Goal: Task Accomplishment & Management: Use online tool/utility

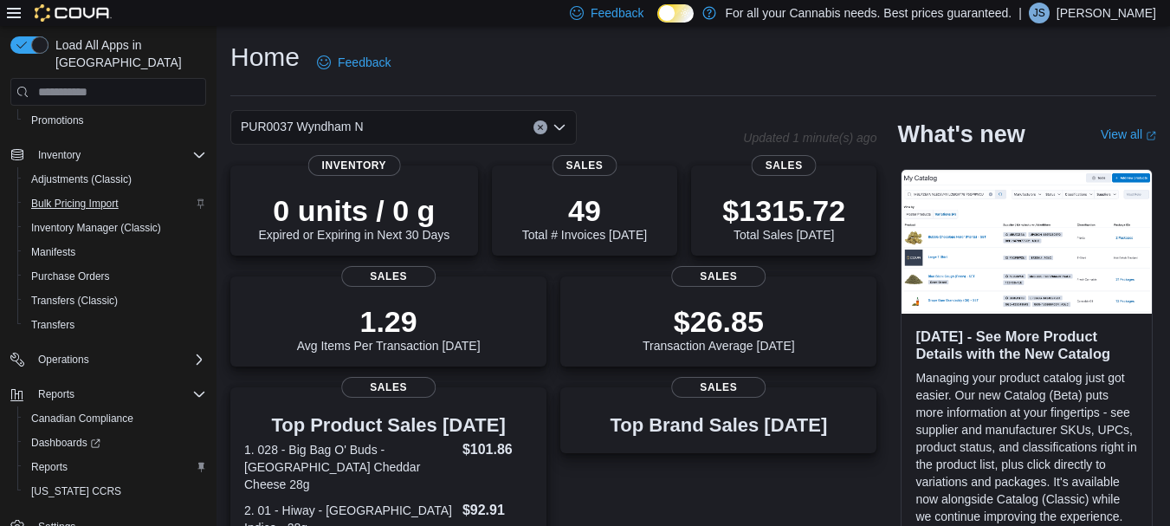
scroll to position [266, 0]
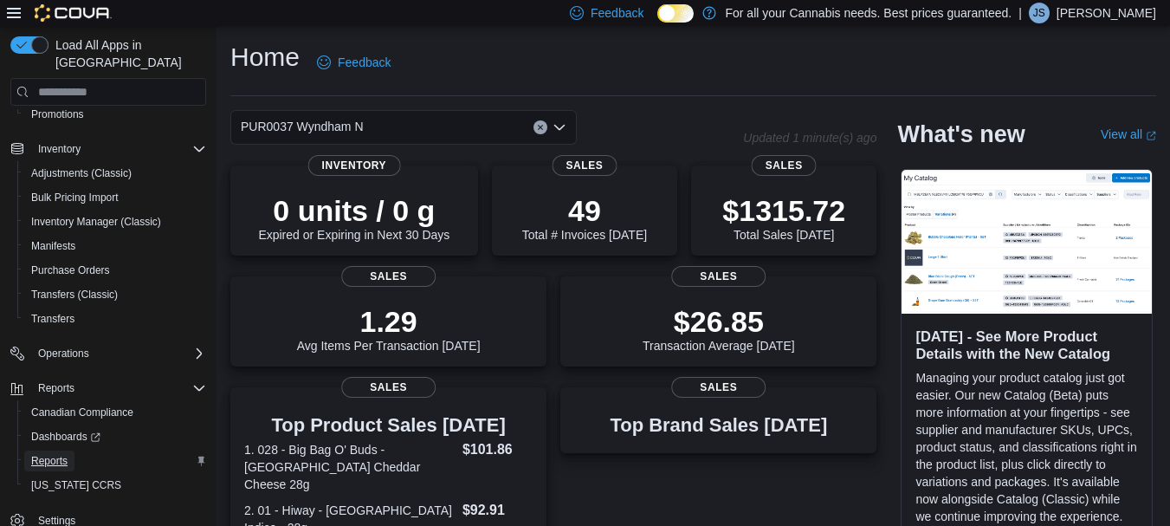
click at [45, 454] on span "Reports" at bounding box center [49, 461] width 36 height 14
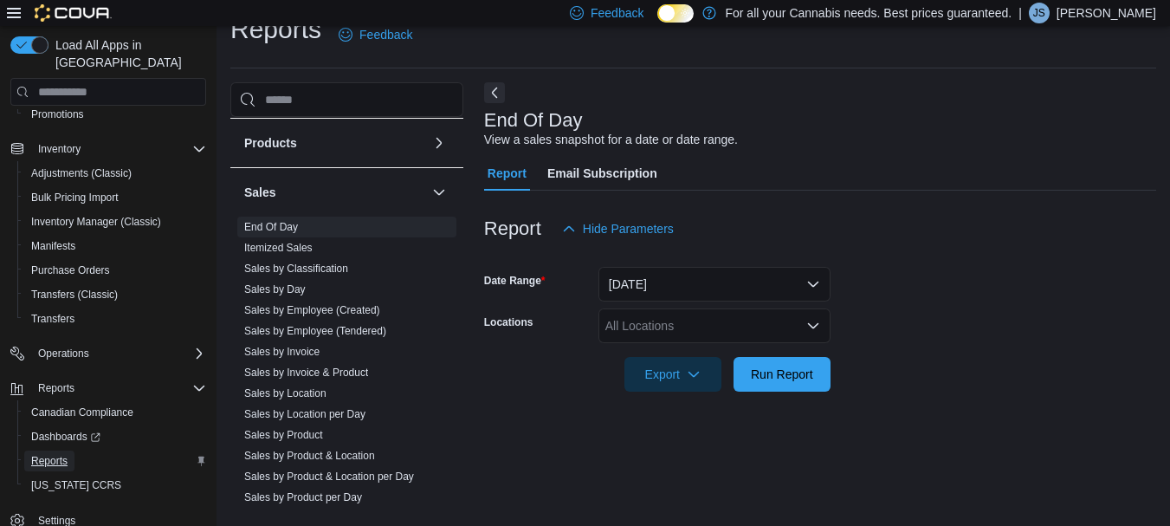
scroll to position [1108, 0]
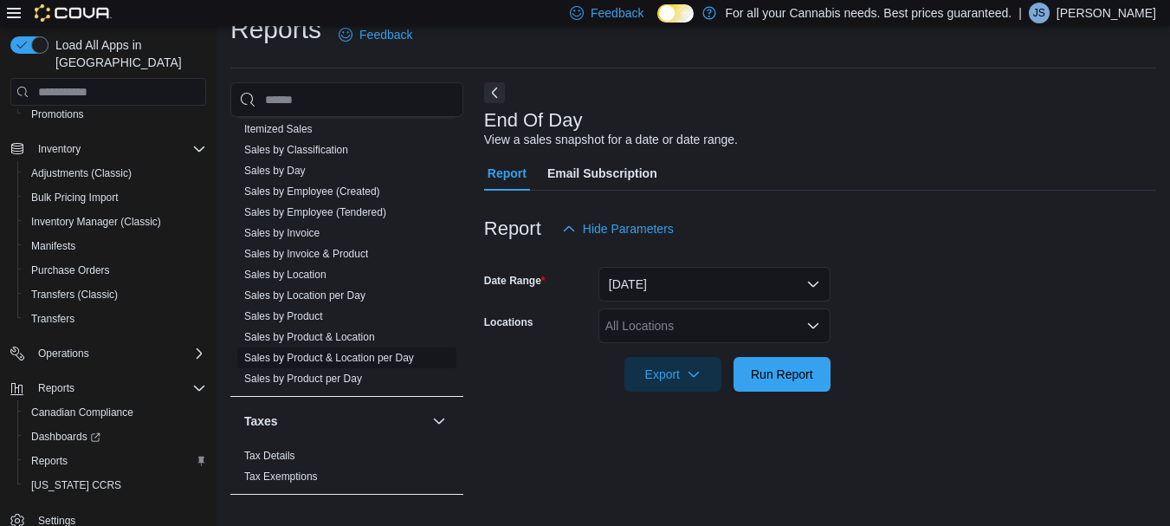
click at [346, 353] on link "Sales by Product & Location per Day" at bounding box center [329, 358] width 170 height 12
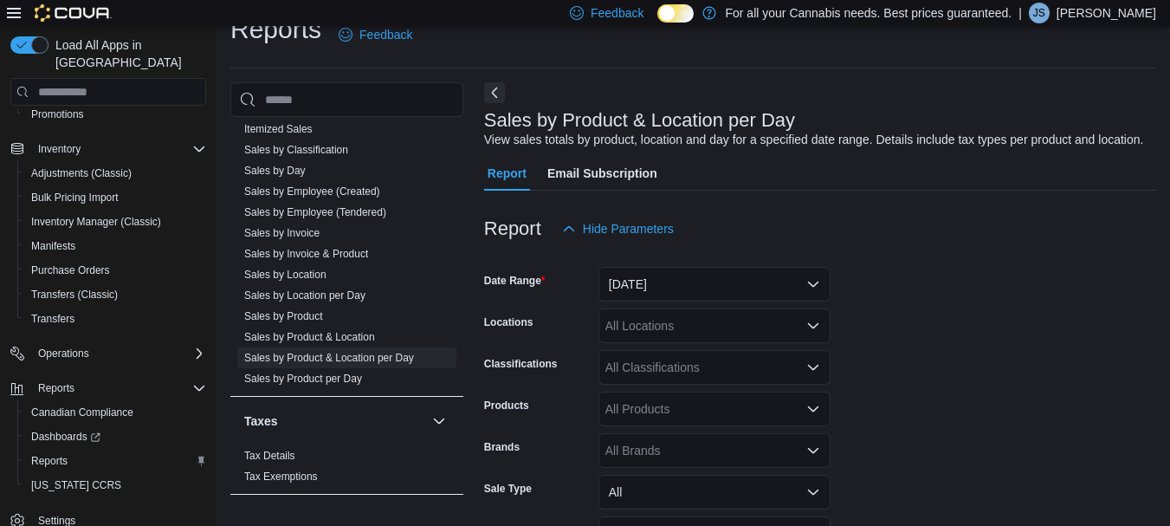
scroll to position [40, 0]
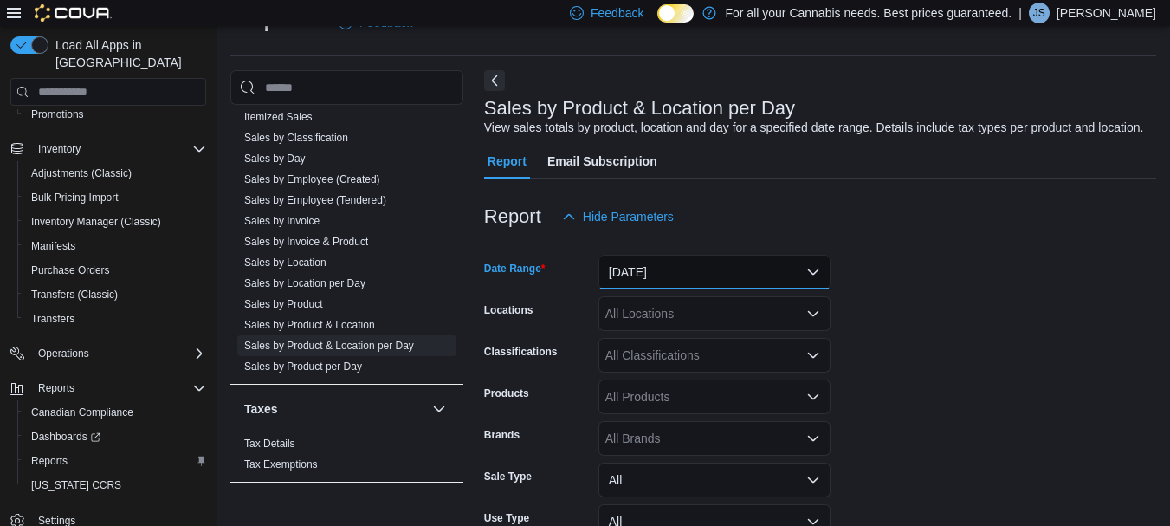
click at [771, 268] on button "Yesterday" at bounding box center [714, 272] width 232 height 35
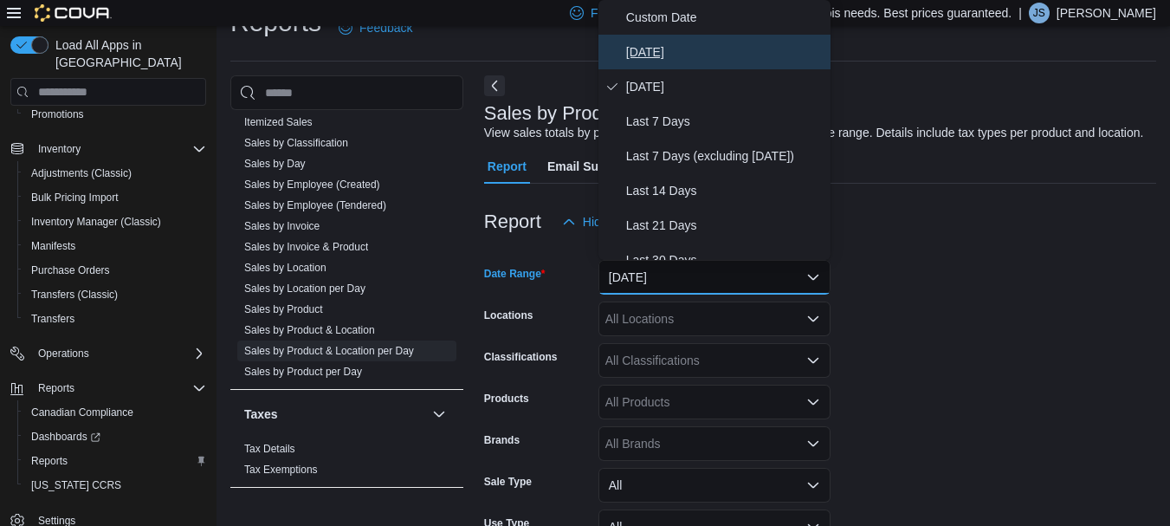
click at [677, 52] on span "Today" at bounding box center [724, 52] width 197 height 21
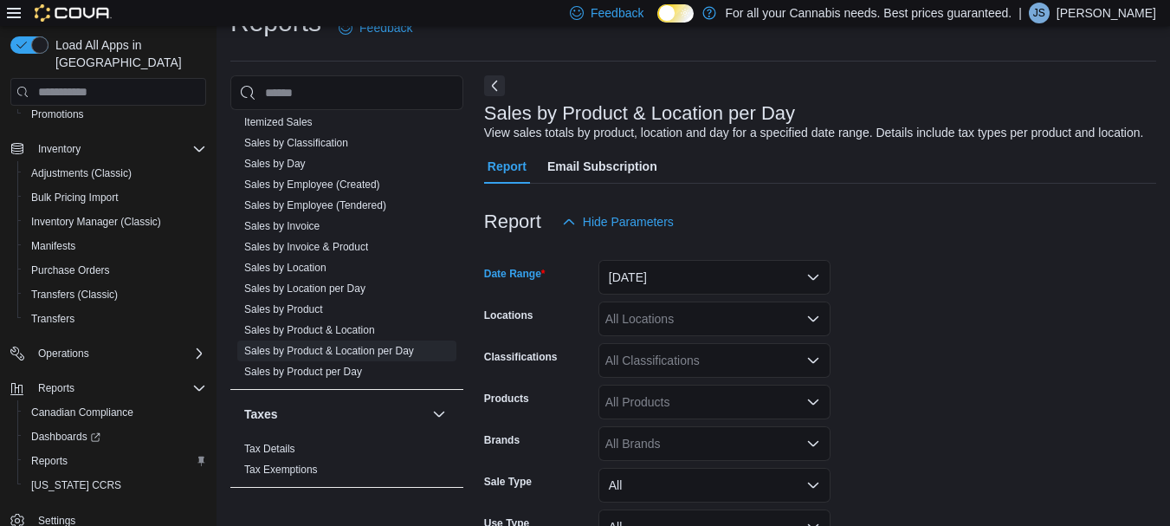
click at [661, 313] on div "All Locations" at bounding box center [714, 318] width 232 height 35
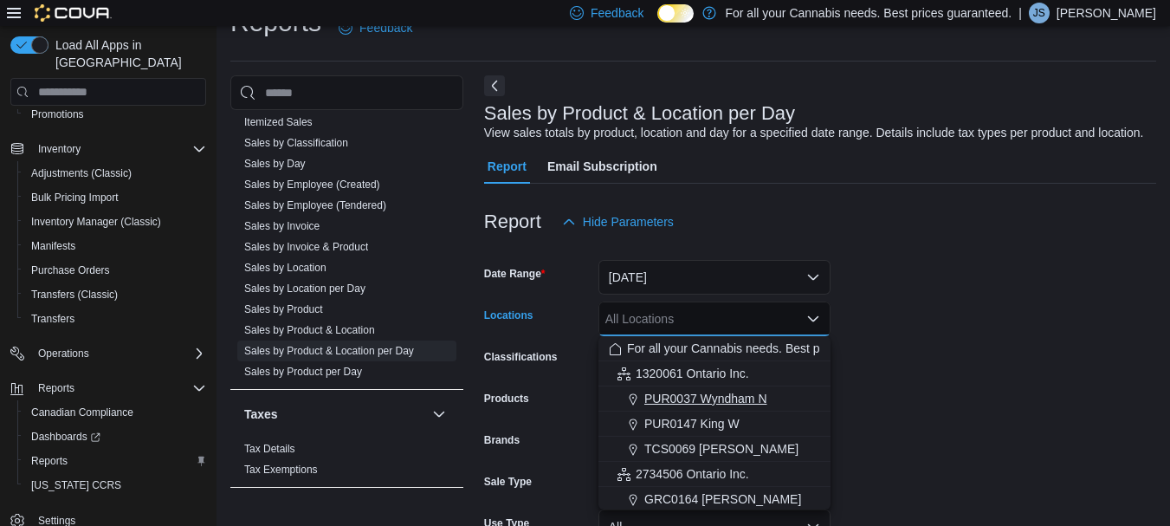
click at [691, 392] on span "PUR0037 Wyndham N" at bounding box center [705, 398] width 123 height 17
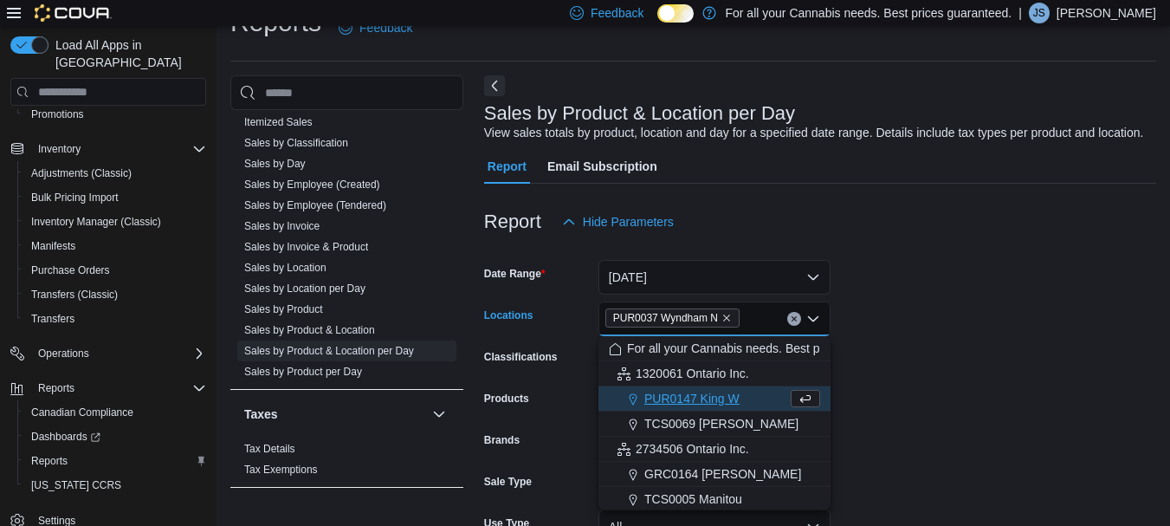
click at [913, 409] on form "Date Range Today Locations PUR0037 Wyndham N Combo box. Selected. PUR0037 Wyndh…" at bounding box center [820, 436] width 672 height 395
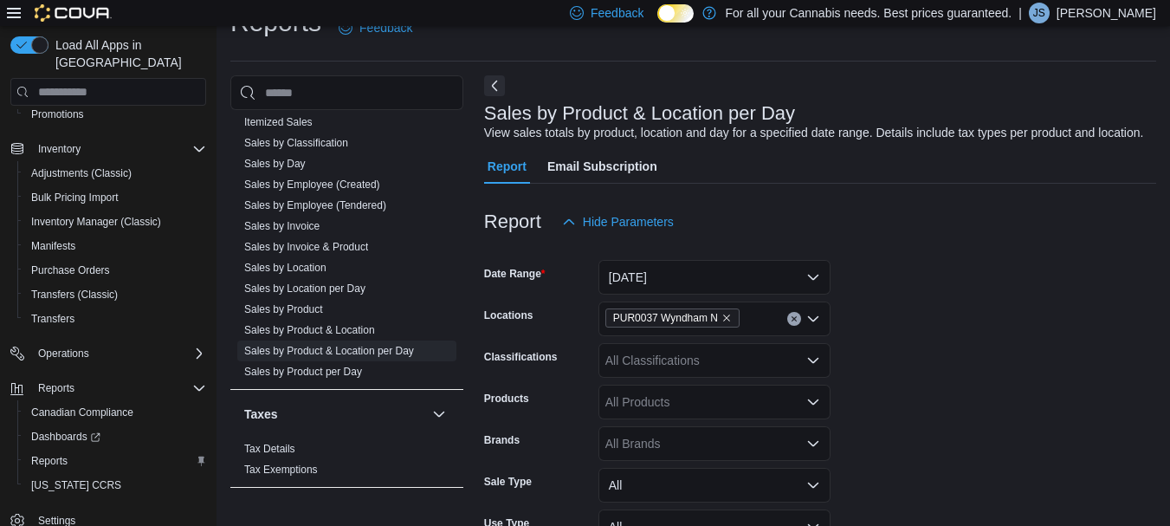
scroll to position [177, 0]
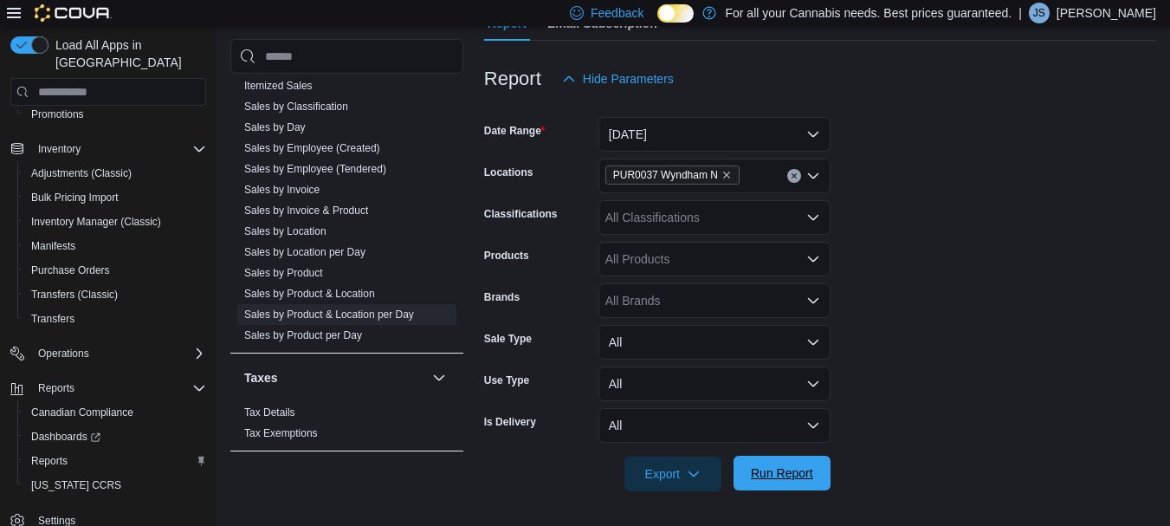
click at [769, 474] on span "Run Report" at bounding box center [782, 472] width 62 height 17
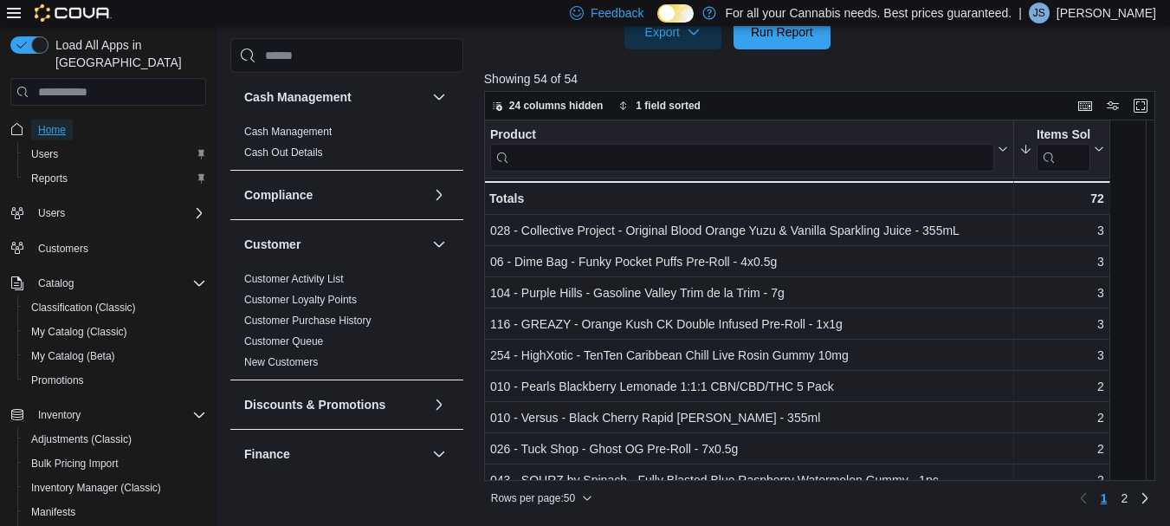
click at [62, 123] on span "Home" at bounding box center [52, 130] width 28 height 14
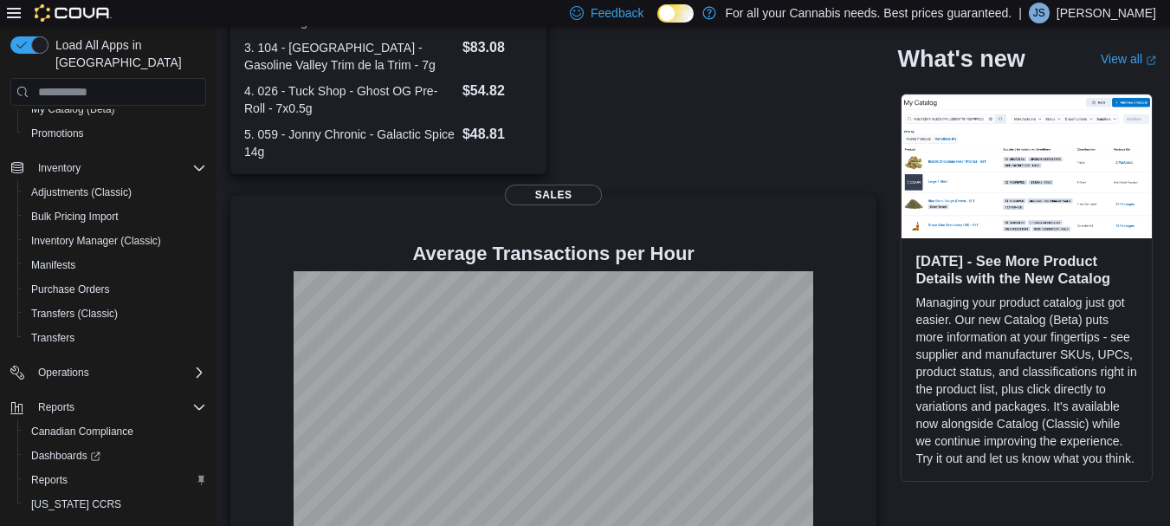
scroll to position [266, 0]
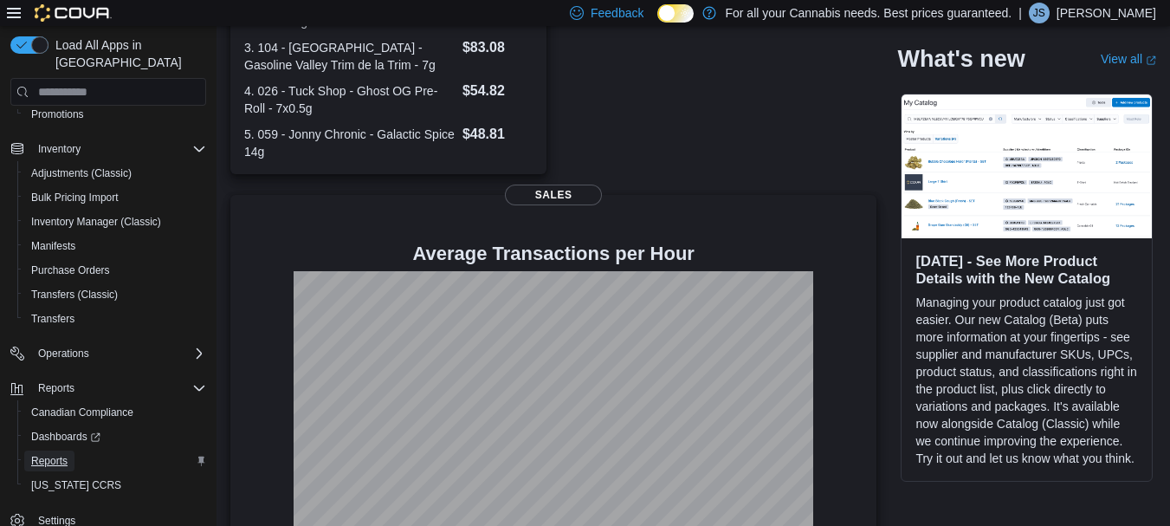
click at [61, 454] on span "Reports" at bounding box center [49, 461] width 36 height 14
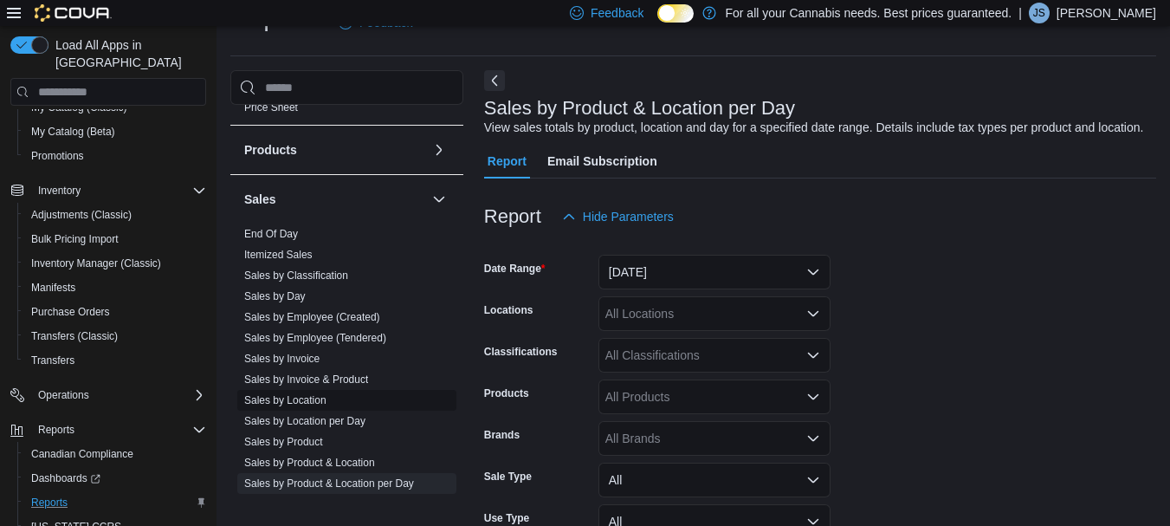
scroll to position [969, 0]
click at [267, 229] on link "End Of Day" at bounding box center [271, 235] width 54 height 12
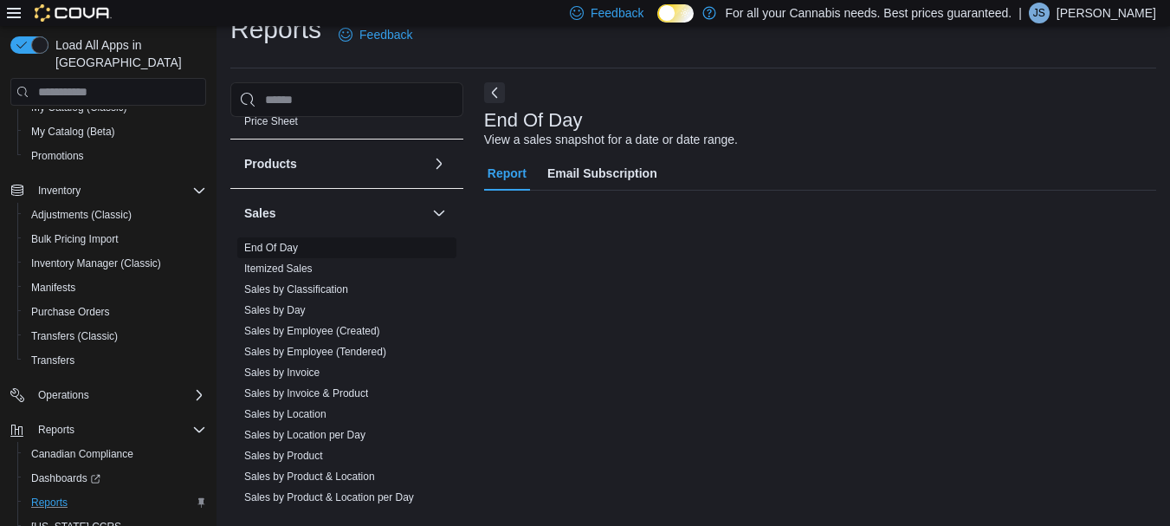
scroll to position [28, 0]
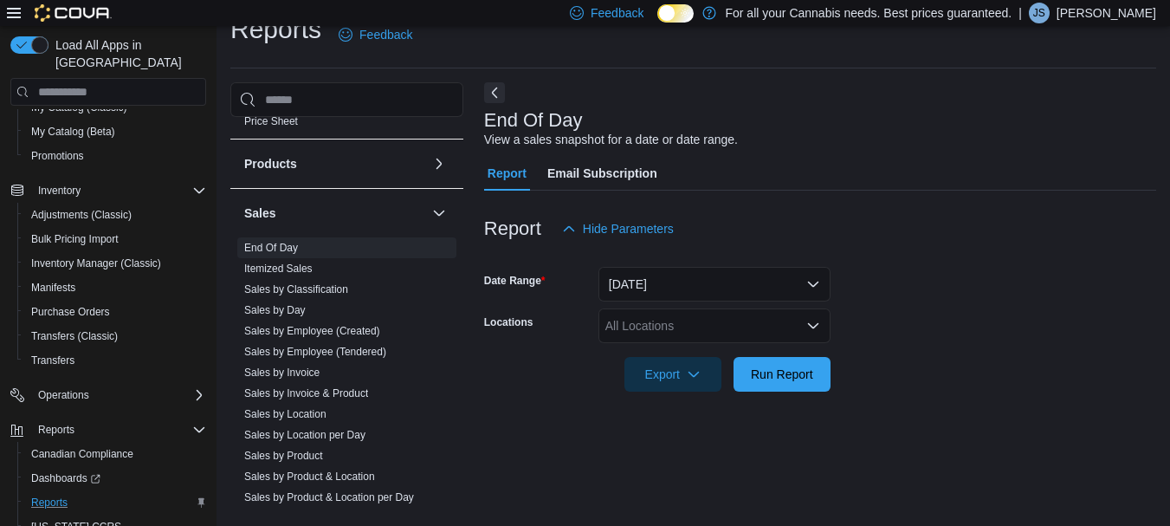
click at [642, 323] on div "All Locations" at bounding box center [714, 325] width 232 height 35
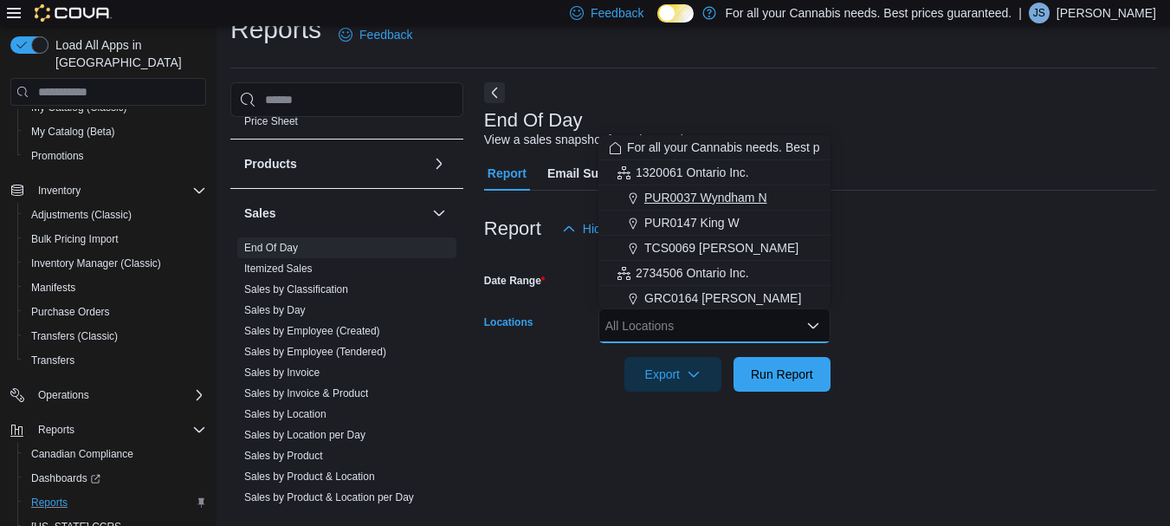
click at [685, 198] on span "PUR0037 Wyndham N" at bounding box center [705, 197] width 123 height 17
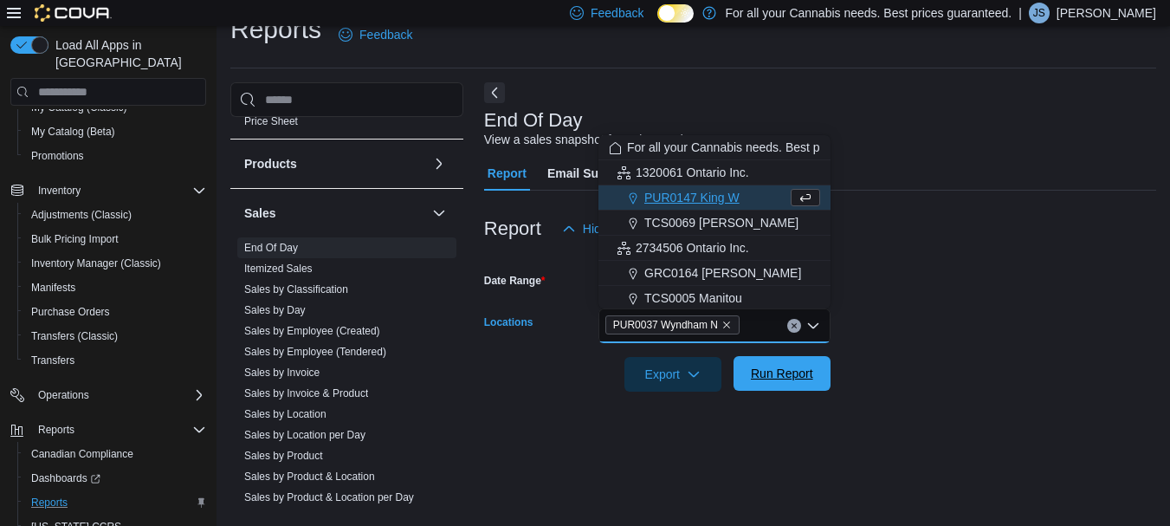
click at [802, 371] on span "Run Report" at bounding box center [782, 373] width 62 height 17
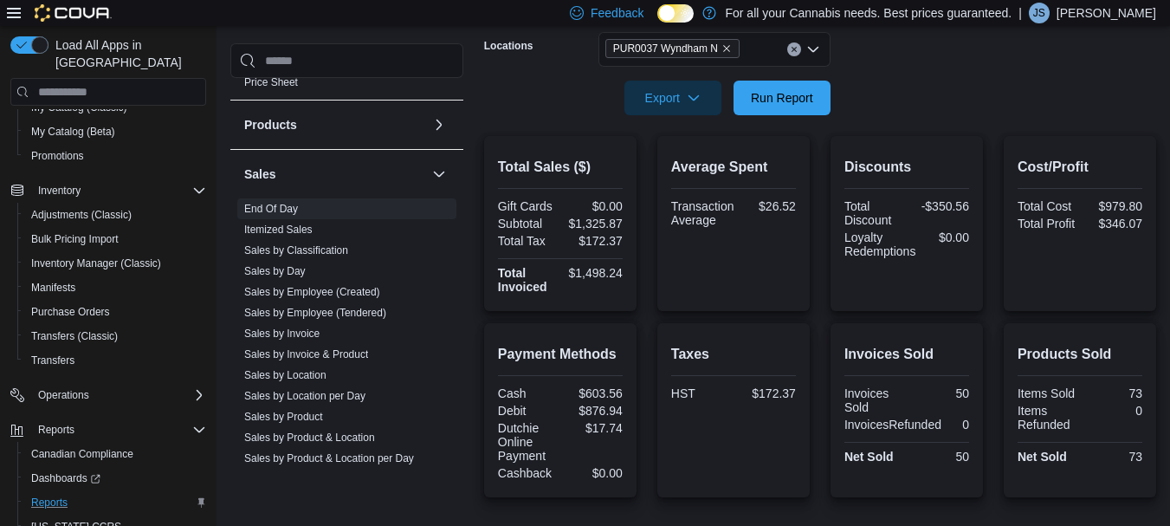
scroll to position [301, 0]
